Goal: Task Accomplishment & Management: Manage account settings

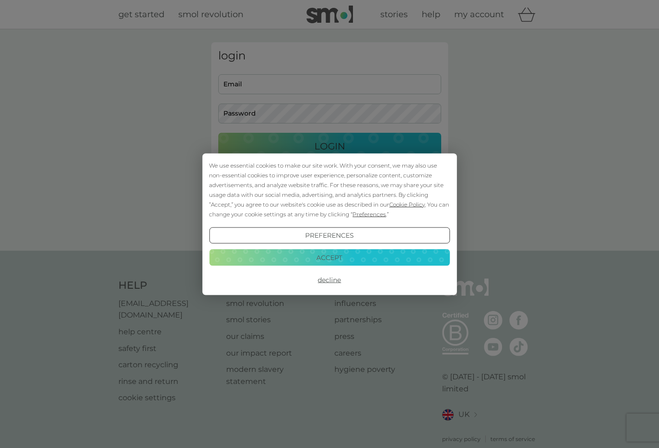
drag, startPoint x: 327, startPoint y: 254, endPoint x: 316, endPoint y: 246, distance: 13.7
click at [327, 254] on button "Accept" at bounding box center [329, 257] width 240 height 17
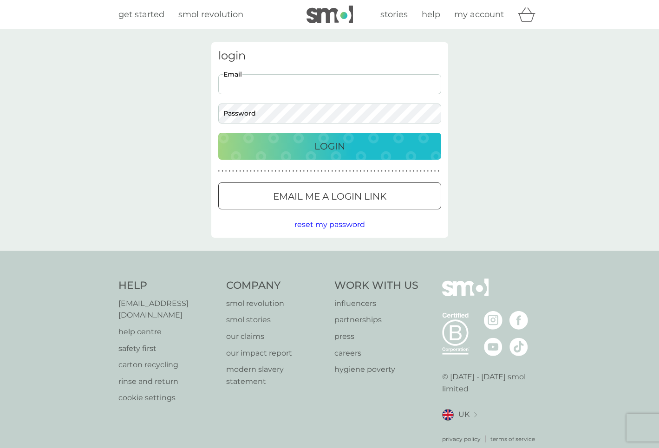
click at [293, 75] on input "Email" at bounding box center [329, 84] width 223 height 20
type input "[EMAIL_ADDRESS][DOMAIN_NAME]"
click at [218, 133] on button "Login" at bounding box center [329, 146] width 223 height 27
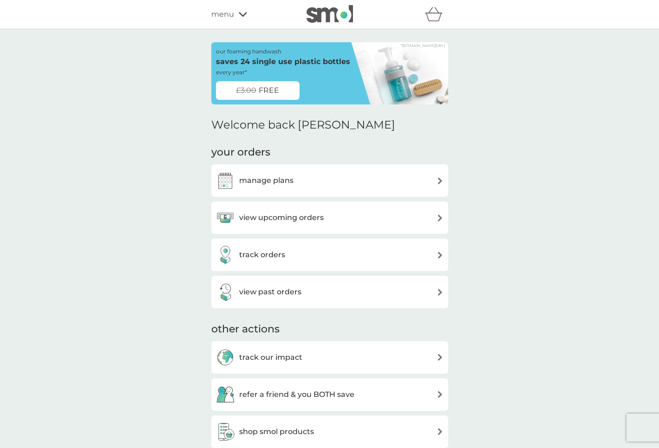
click at [419, 217] on div "view upcoming orders" at bounding box center [329, 217] width 227 height 19
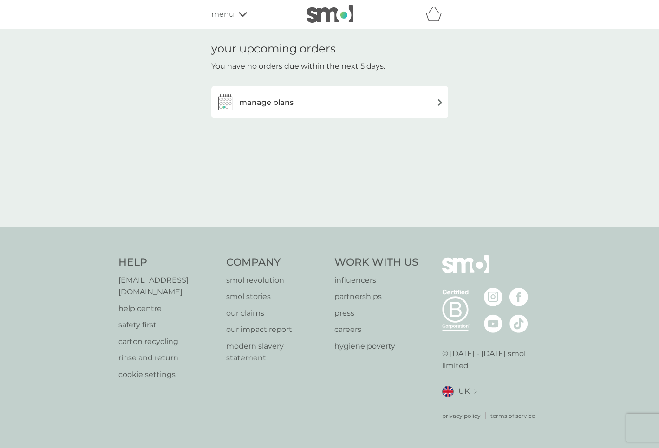
click at [369, 91] on div "manage plans" at bounding box center [329, 102] width 237 height 32
click at [367, 105] on div "manage plans" at bounding box center [329, 102] width 227 height 19
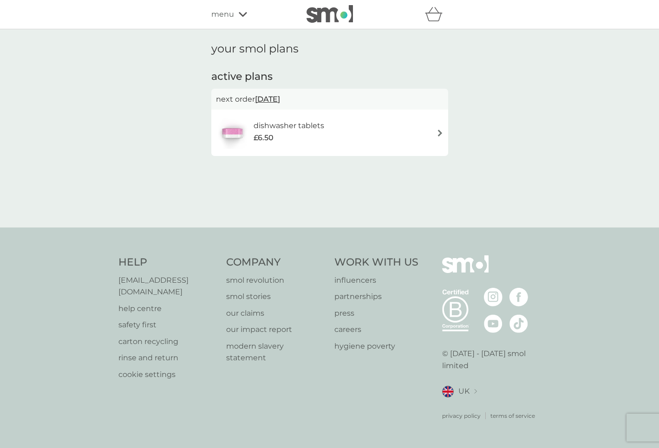
click at [412, 134] on div "dishwasher tablets £6.50" at bounding box center [329, 133] width 227 height 32
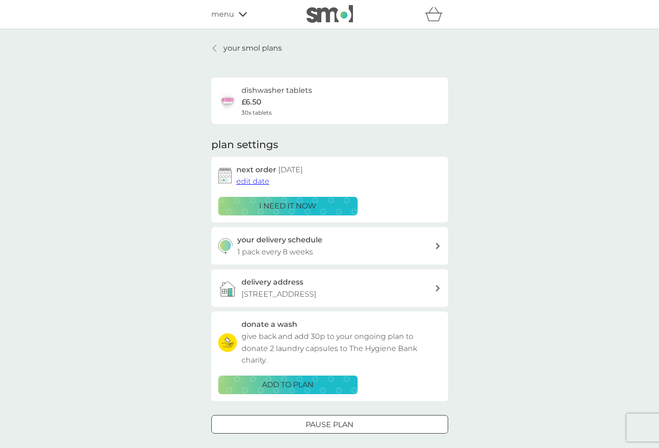
scroll to position [41, 0]
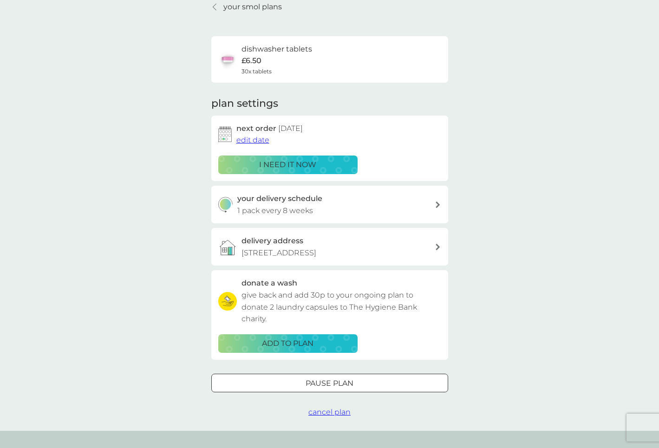
click at [351, 201] on div "your delivery schedule 1 pack every 8 weeks" at bounding box center [335, 205] width 197 height 24
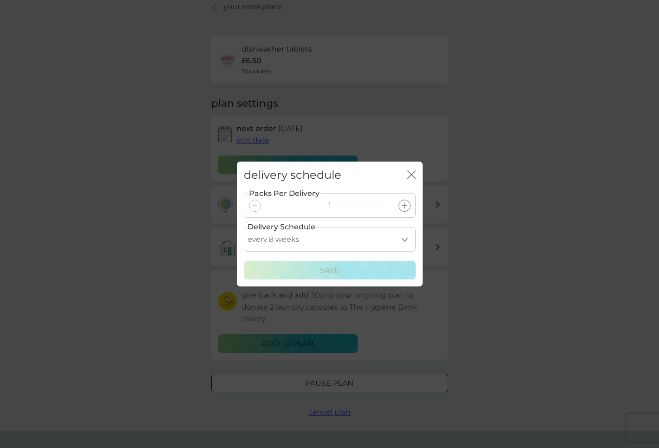
click at [373, 245] on select "every 1 week every 2 weeks every 3 weeks every 4 weeks every 5 weeks every 6 we…" at bounding box center [330, 239] width 172 height 25
select select "42"
click at [244, 227] on select "every 1 week every 2 weeks every 3 weeks every 4 weeks every 5 weeks every 6 we…" at bounding box center [330, 239] width 172 height 25
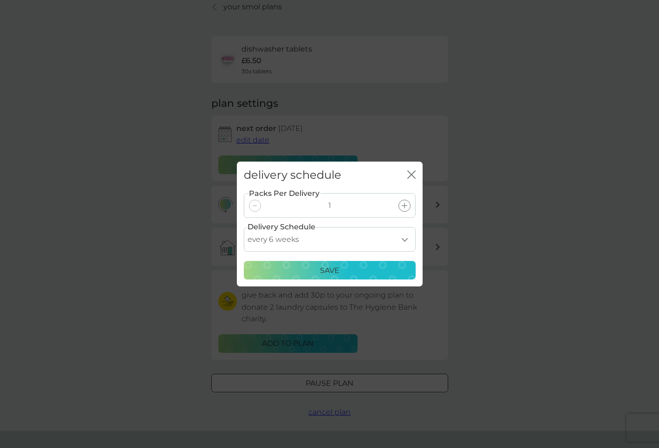
click at [361, 276] on button "Save" at bounding box center [330, 270] width 172 height 19
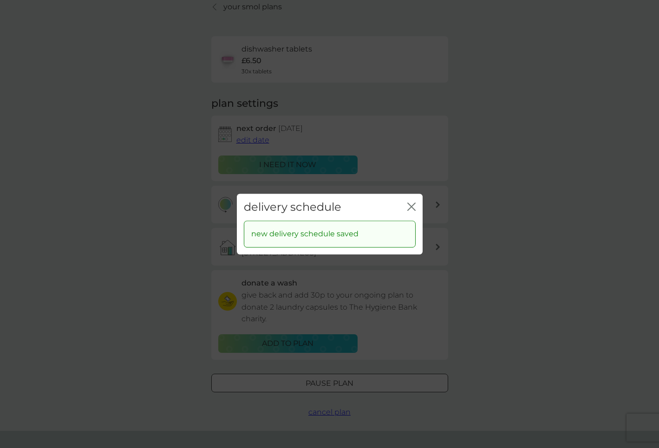
click at [409, 208] on icon "close" at bounding box center [410, 206] width 4 height 7
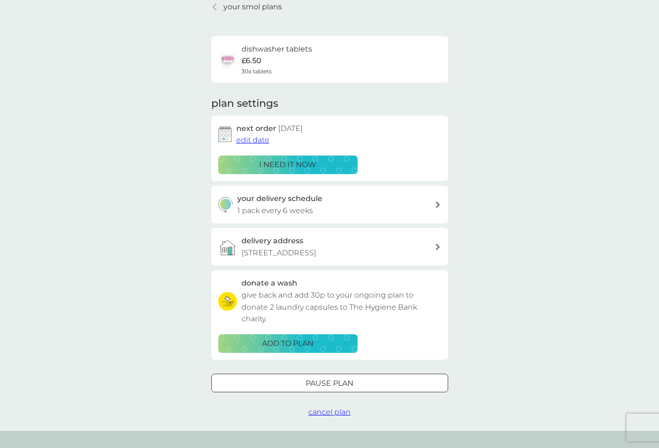
click at [289, 171] on button "i need it now" at bounding box center [287, 165] width 139 height 19
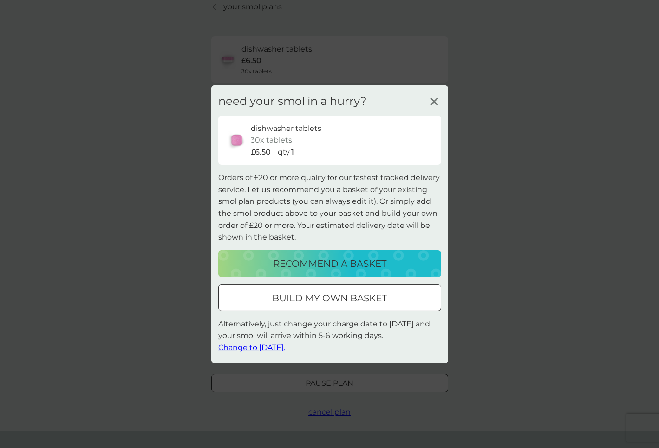
click at [433, 103] on line at bounding box center [433, 101] width 7 height 7
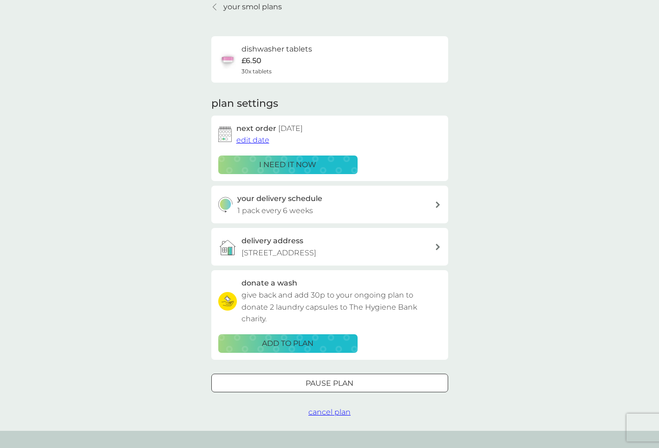
click at [361, 215] on div "your delivery schedule 1 pack every 6 weeks" at bounding box center [335, 205] width 197 height 24
select select "42"
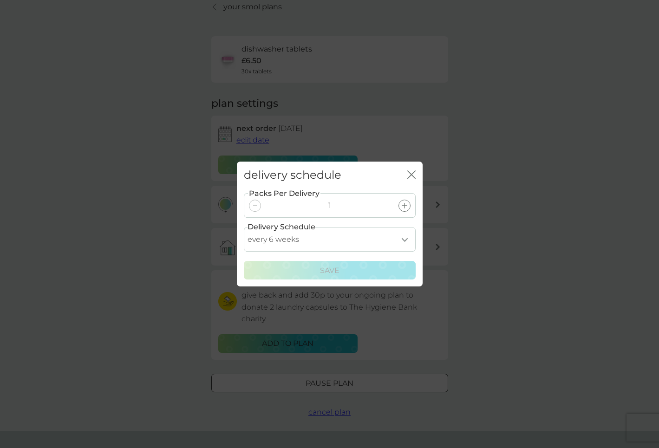
click at [421, 172] on div "delivery schedule close" at bounding box center [330, 175] width 186 height 27
click at [410, 173] on icon "close" at bounding box center [410, 174] width 4 height 7
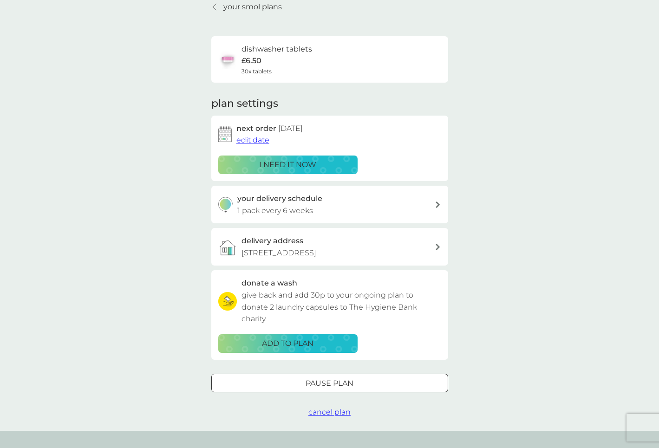
click at [237, 139] on span "edit date" at bounding box center [252, 140] width 33 height 9
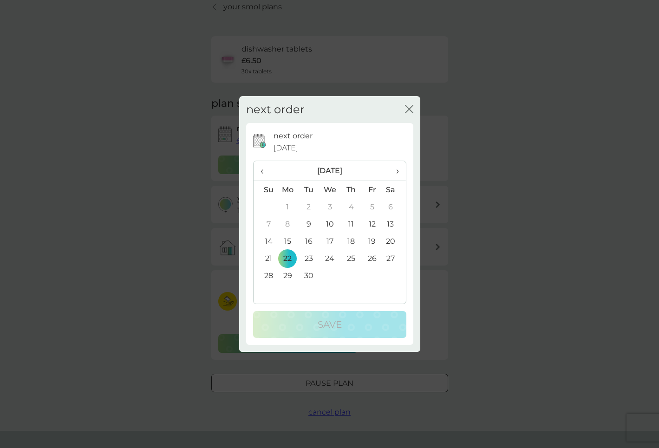
click at [290, 241] on td "15" at bounding box center [287, 241] width 21 height 17
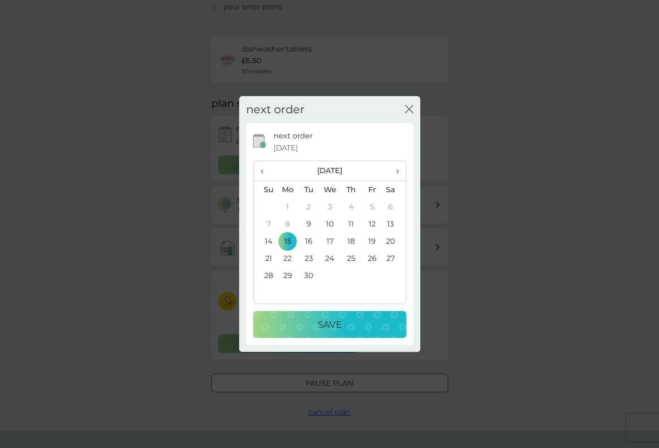
click at [357, 323] on div "Save" at bounding box center [329, 324] width 135 height 15
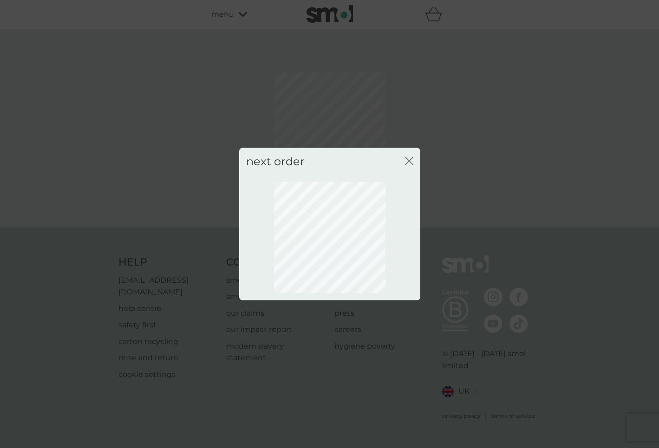
scroll to position [0, 0]
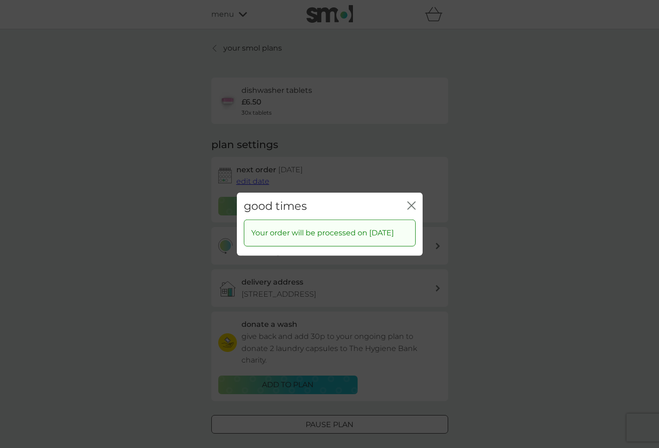
click at [407, 201] on icon "close" at bounding box center [411, 205] width 8 height 8
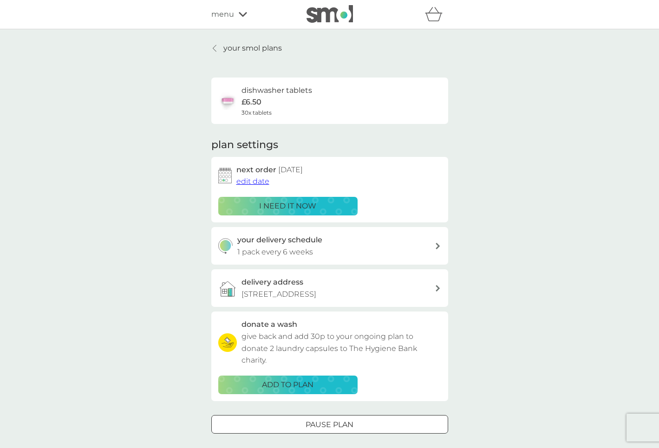
click at [251, 179] on span "edit date" at bounding box center [252, 181] width 33 height 9
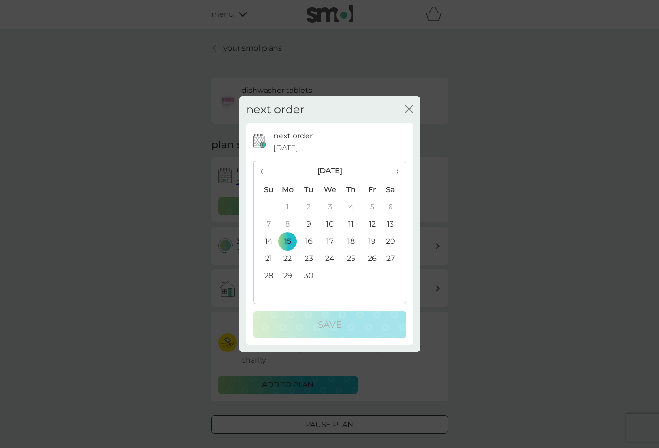
click at [331, 227] on td "10" at bounding box center [329, 223] width 21 height 17
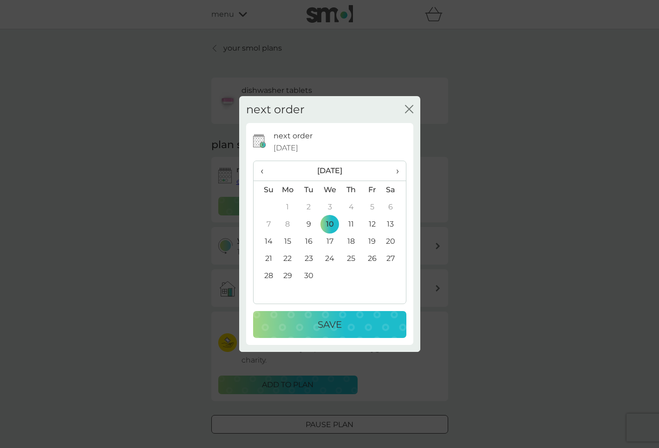
click at [359, 332] on button "Save" at bounding box center [329, 324] width 153 height 27
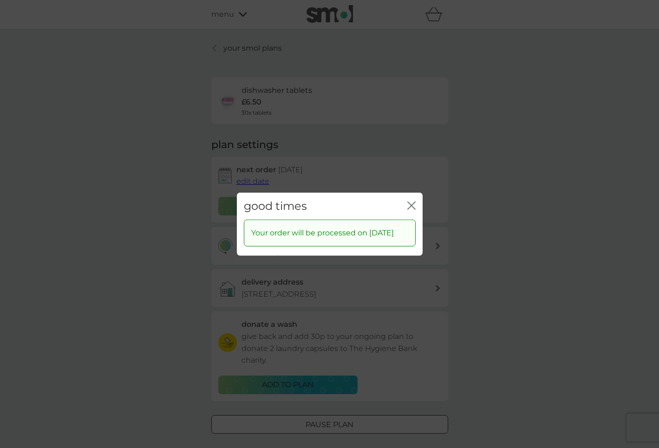
click at [409, 201] on icon "close" at bounding box center [411, 205] width 8 height 8
